Goal: Task Accomplishment & Management: Use online tool/utility

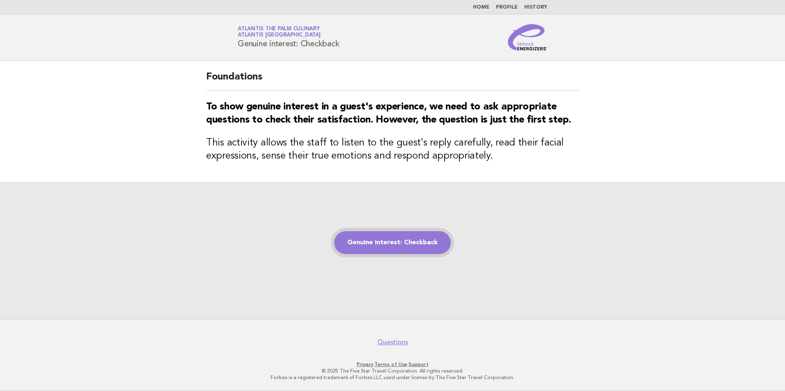
click at [368, 247] on link "Genuine interest: Checkback" at bounding box center [392, 242] width 117 height 23
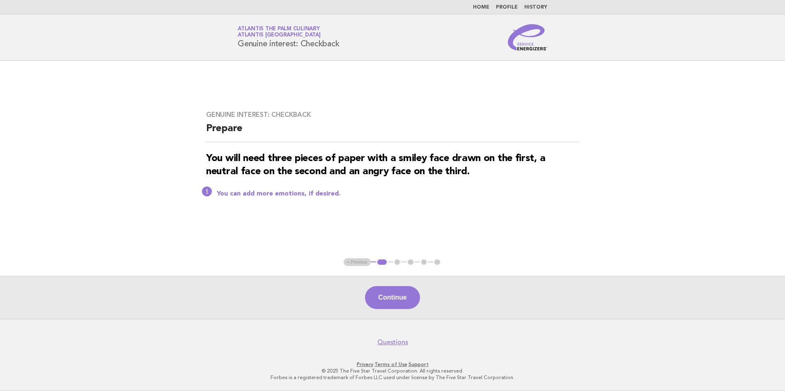
click at [362, 264] on ul "< Previous 1 2 3 4 5" at bounding box center [392, 263] width 98 height 8
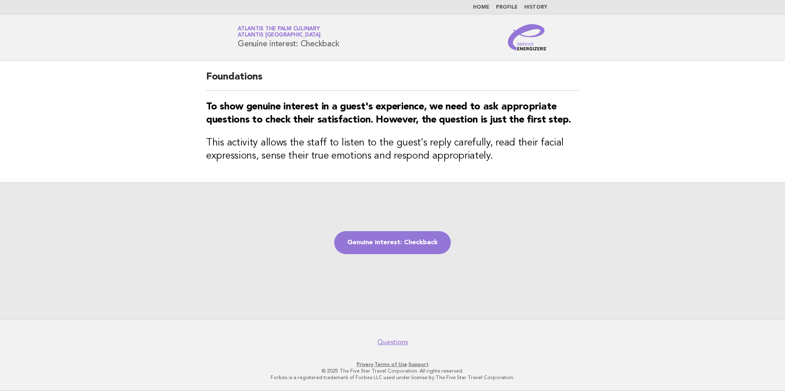
click at [481, 6] on link "Home" at bounding box center [481, 7] width 16 height 5
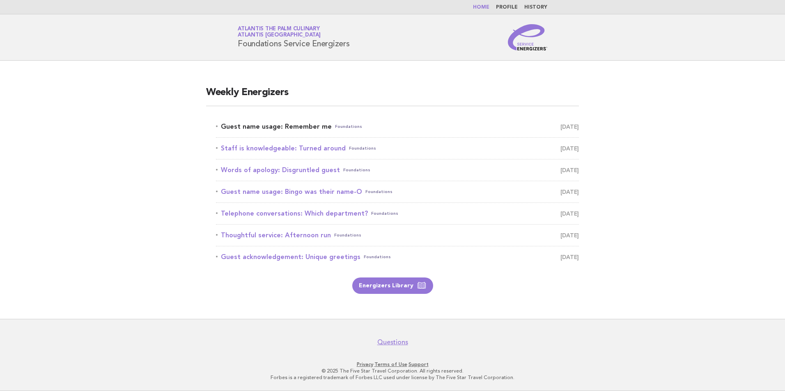
click at [268, 125] on link "Guest name usage: Remember me Foundations [DATE]" at bounding box center [397, 126] width 363 height 11
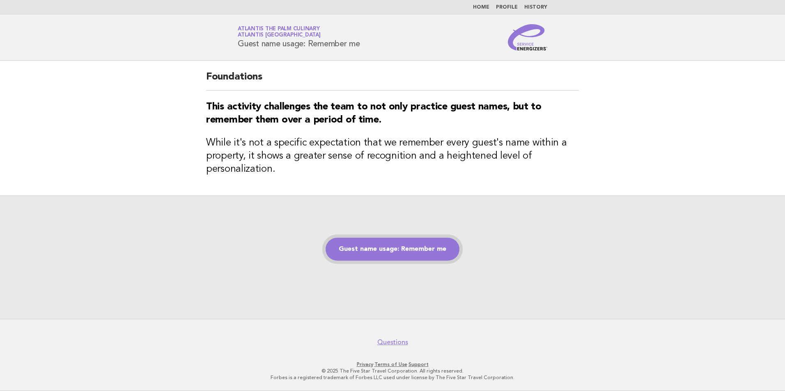
click at [419, 251] on link "Guest name usage: Remember me" at bounding box center [392, 249] width 134 height 23
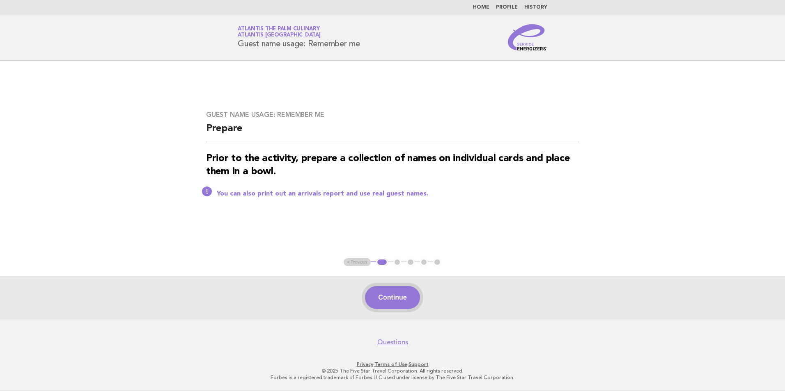
click at [388, 288] on button "Continue" at bounding box center [392, 297] width 55 height 23
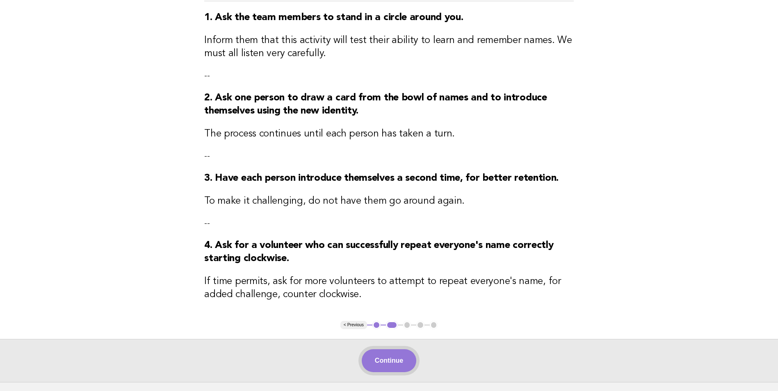
click at [396, 364] on button "Continue" at bounding box center [389, 361] width 55 height 23
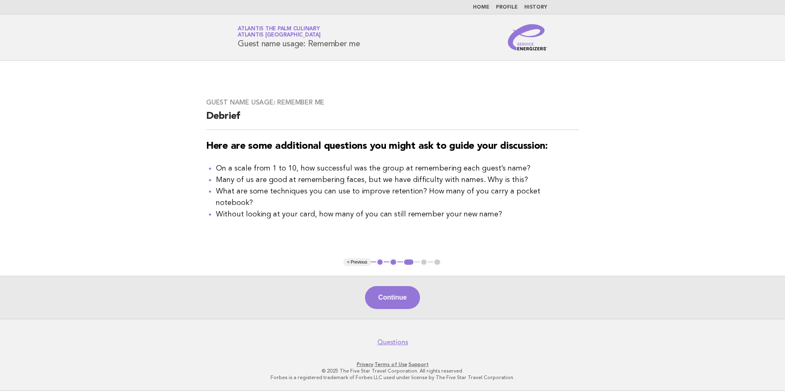
click at [394, 293] on button "Continue" at bounding box center [392, 297] width 55 height 23
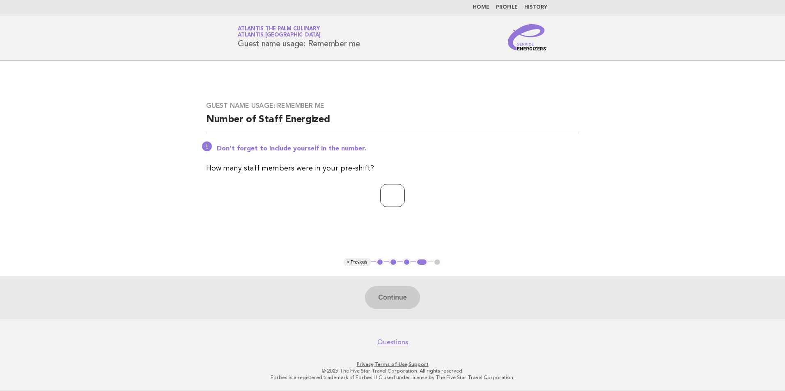
click at [384, 190] on input "number" at bounding box center [392, 195] width 25 height 23
type input "**"
click at [404, 307] on button "Continue" at bounding box center [392, 297] width 55 height 23
